Goal: Information Seeking & Learning: Learn about a topic

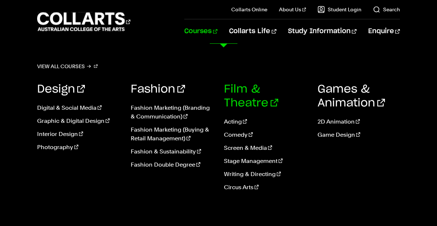
click at [240, 91] on link "Film & Theatre" at bounding box center [251, 96] width 54 height 25
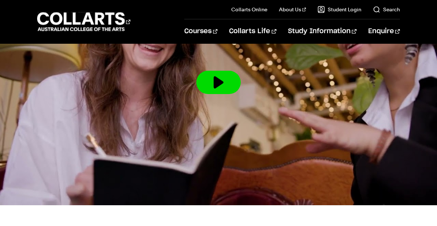
scroll to position [1279, 0]
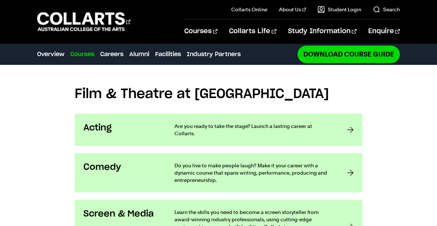
scroll to position [514, 0]
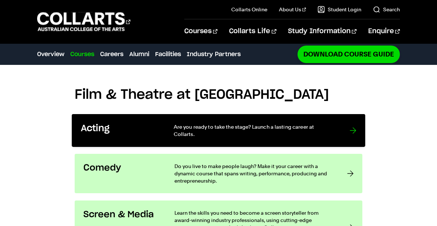
click at [188, 134] on p "Are you ready to take the stage? Launch a lasting career at Collarts." at bounding box center [254, 130] width 161 height 15
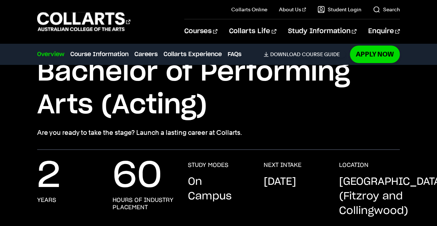
scroll to position [59, 0]
